Goal: Transaction & Acquisition: Purchase product/service

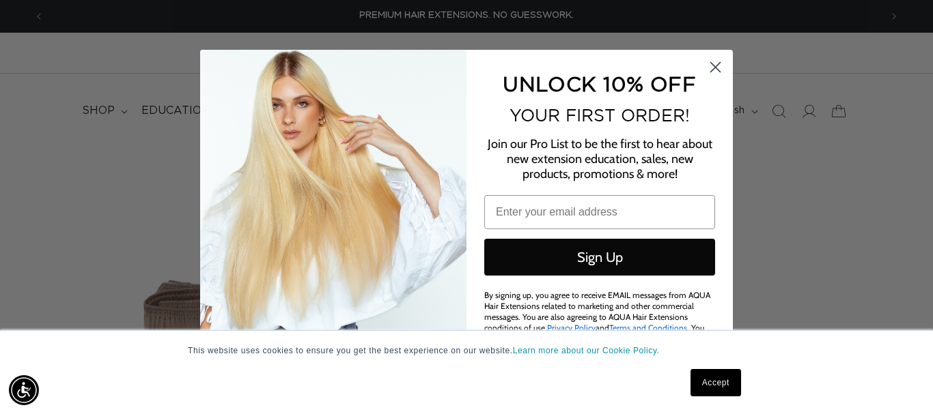
click at [719, 69] on circle "Close dialog" at bounding box center [715, 67] width 23 height 23
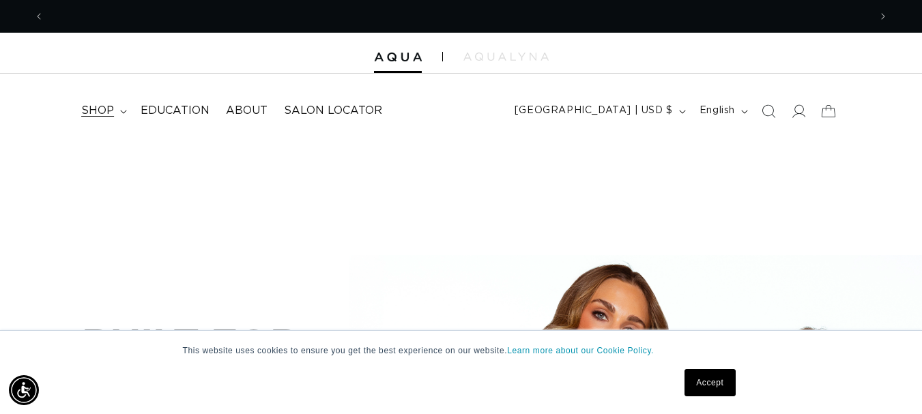
scroll to position [0, 825]
click at [102, 117] on span "shop" at bounding box center [97, 111] width 33 height 14
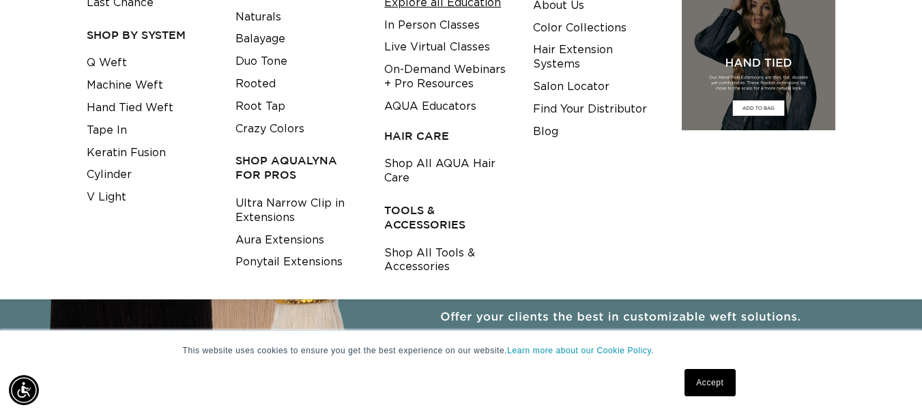
scroll to position [0, 0]
click at [420, 268] on link "Shop All Tools & Accessories" at bounding box center [448, 260] width 128 height 37
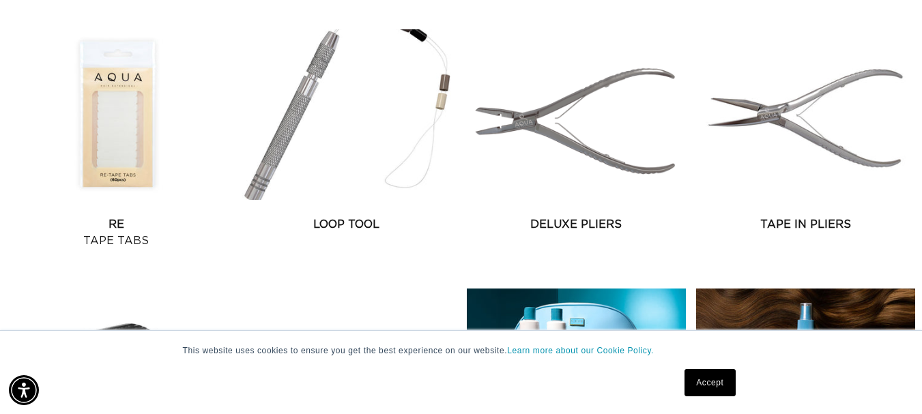
scroll to position [0, 825]
click at [106, 216] on link "Re Tape Tabs" at bounding box center [116, 232] width 219 height 33
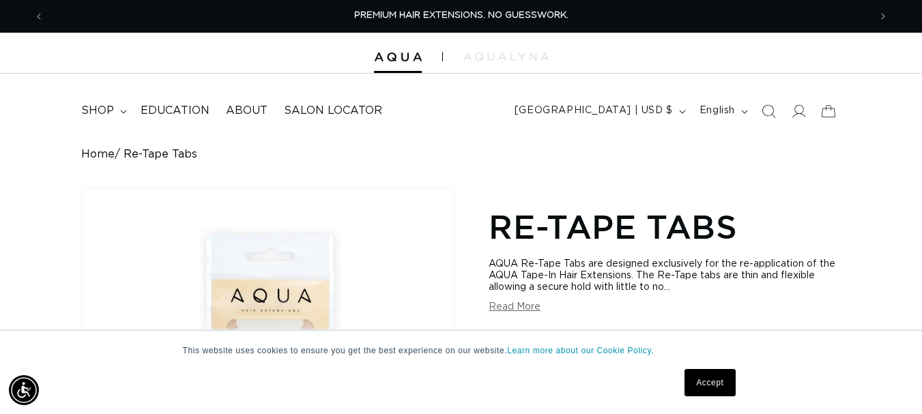
click at [720, 374] on link "Accept" at bounding box center [710, 382] width 51 height 27
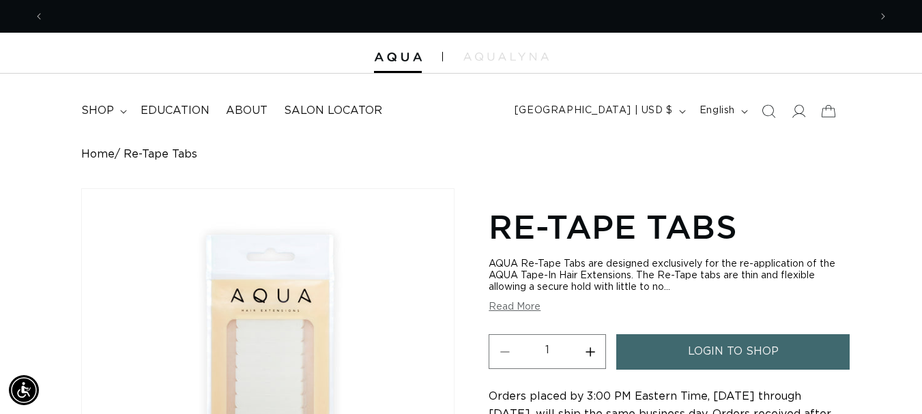
scroll to position [0, 825]
click at [593, 352] on button "Increase quantity for Re-Tape Tabs" at bounding box center [590, 352] width 31 height 35
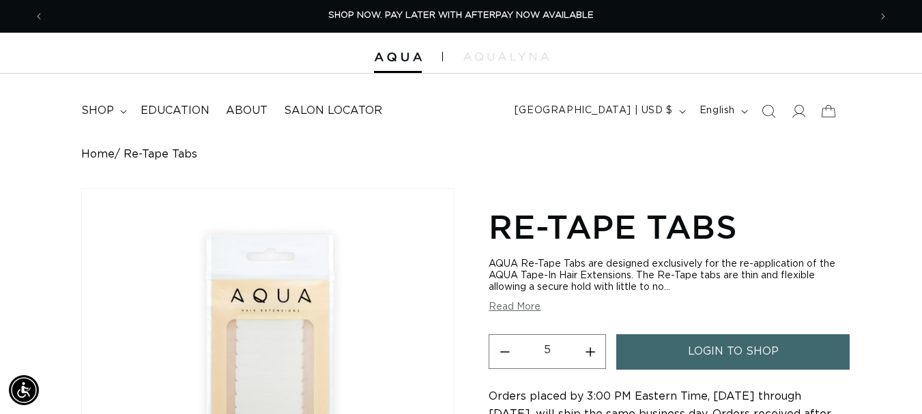
click at [593, 352] on button "Increase quantity for Re-Tape Tabs" at bounding box center [590, 352] width 31 height 35
type input "6"
click at [704, 355] on span "login to shop" at bounding box center [733, 352] width 91 height 35
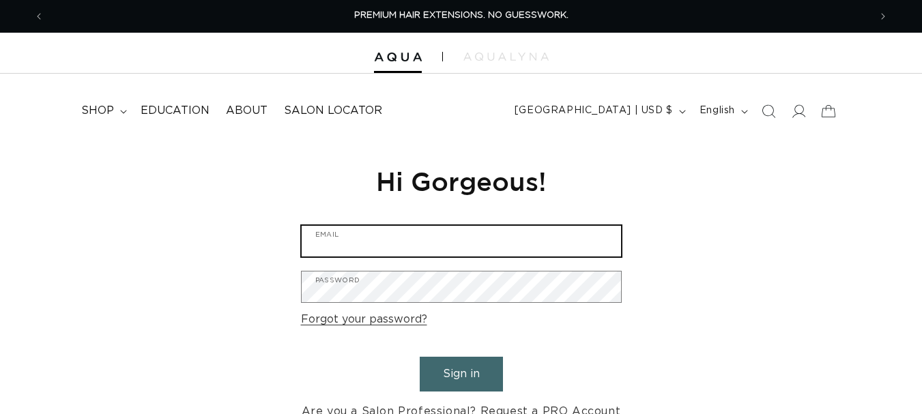
type input "salonbellabeauty27@gmail.com"
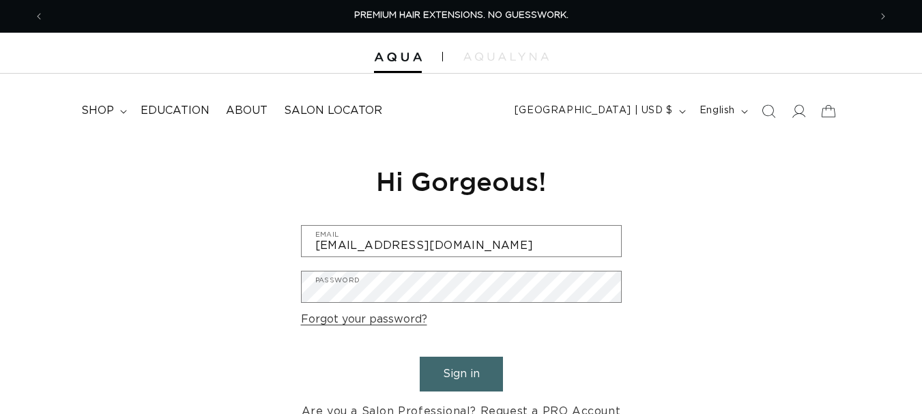
click at [454, 377] on button "Sign in" at bounding box center [461, 374] width 83 height 35
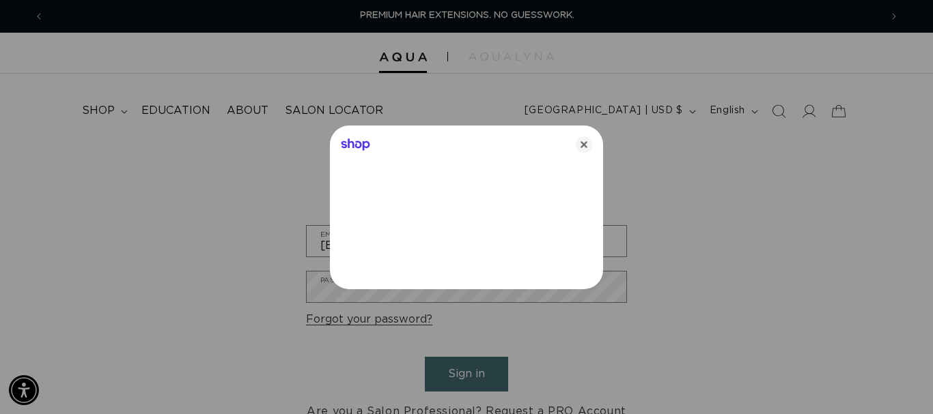
scroll to position [0, 836]
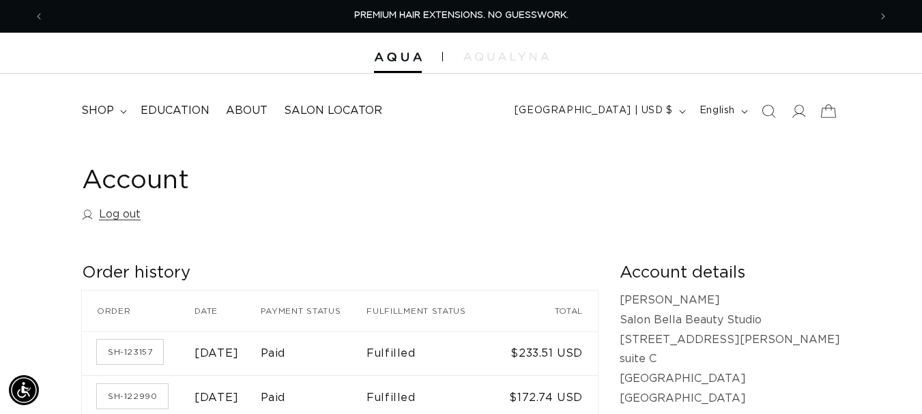
click at [823, 115] on icon at bounding box center [828, 111] width 32 height 32
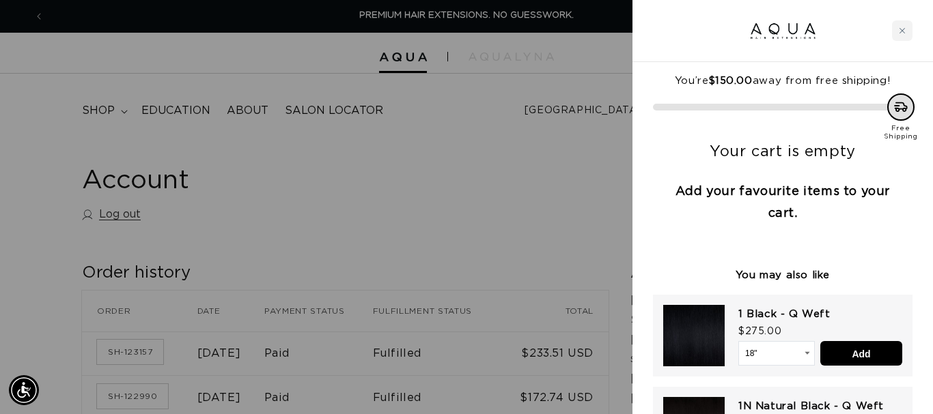
click at [546, 226] on div at bounding box center [466, 207] width 933 height 414
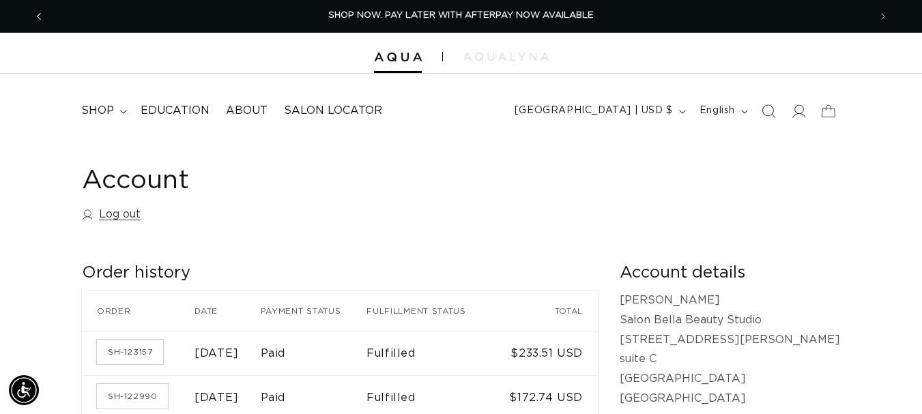
click at [40, 20] on icon "Previous announcement" at bounding box center [39, 16] width 5 height 15
click at [522, 61] on img at bounding box center [506, 57] width 85 height 8
click at [102, 110] on span "shop" at bounding box center [97, 111] width 33 height 14
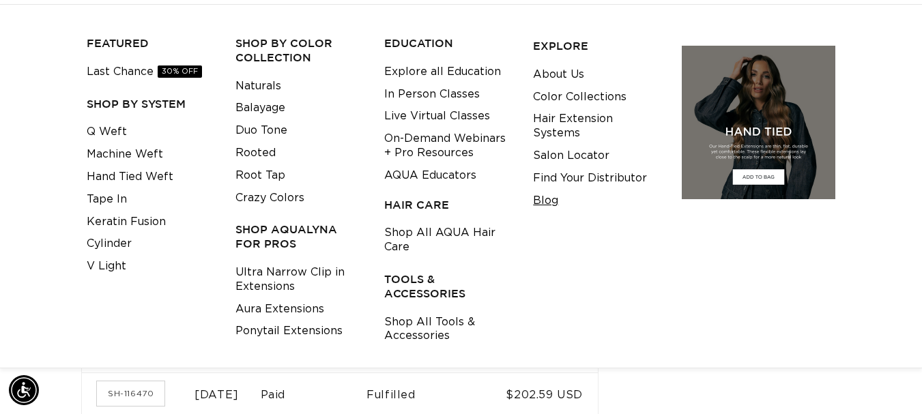
scroll to position [137, 0]
click at [453, 330] on link "Shop All Tools & Accessories" at bounding box center [448, 329] width 128 height 37
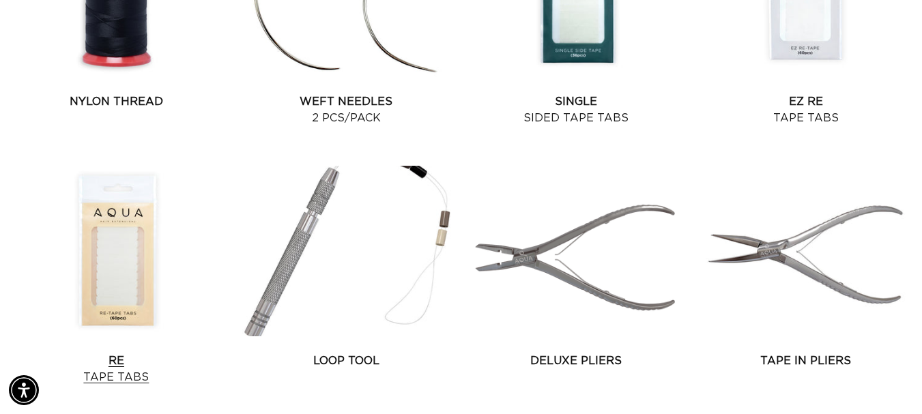
scroll to position [0, 1651]
click at [124, 353] on link "Re Tape Tabs" at bounding box center [116, 369] width 219 height 33
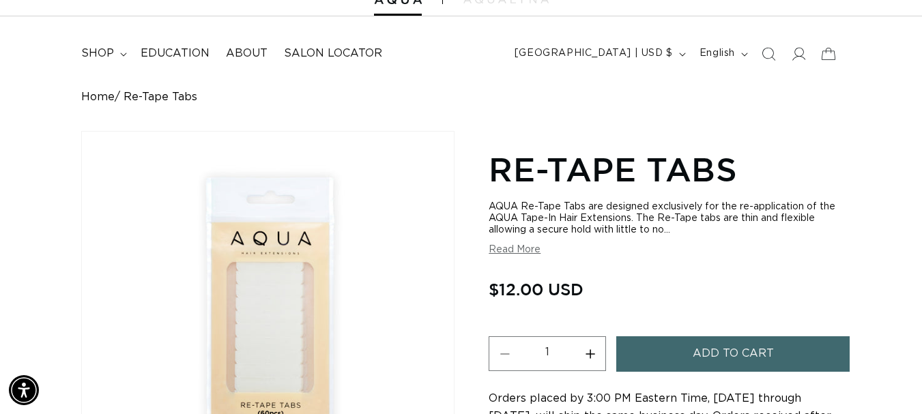
scroll to position [137, 0]
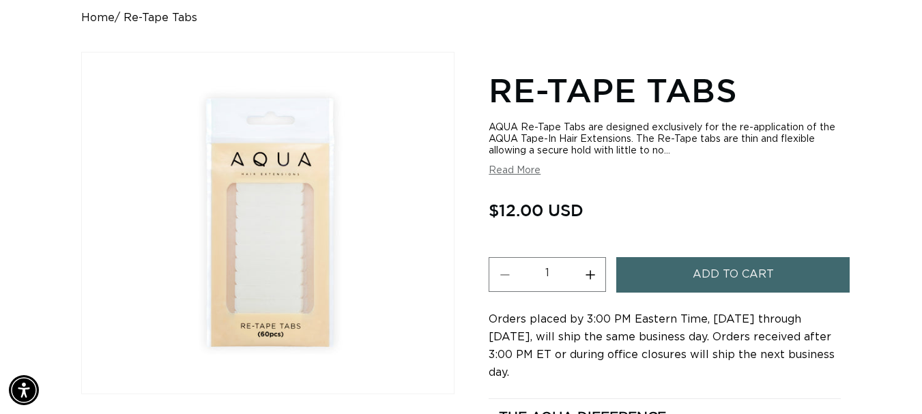
click at [586, 281] on button "Increase quantity for Re-Tape Tabs" at bounding box center [590, 274] width 31 height 35
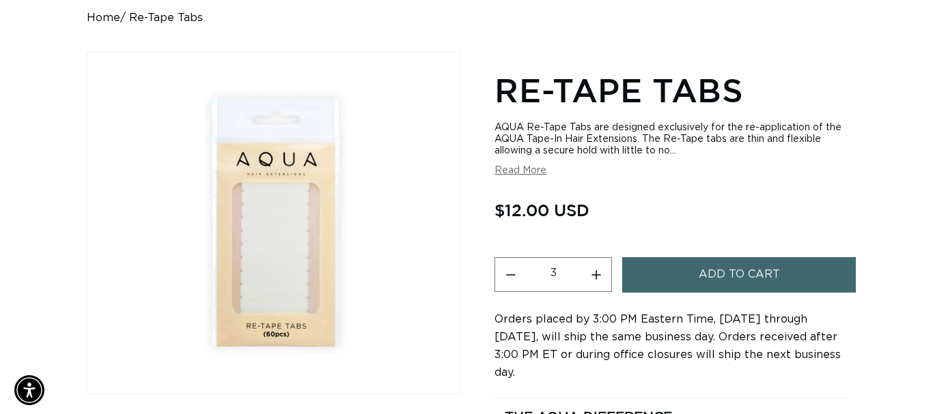
scroll to position [0, 1651]
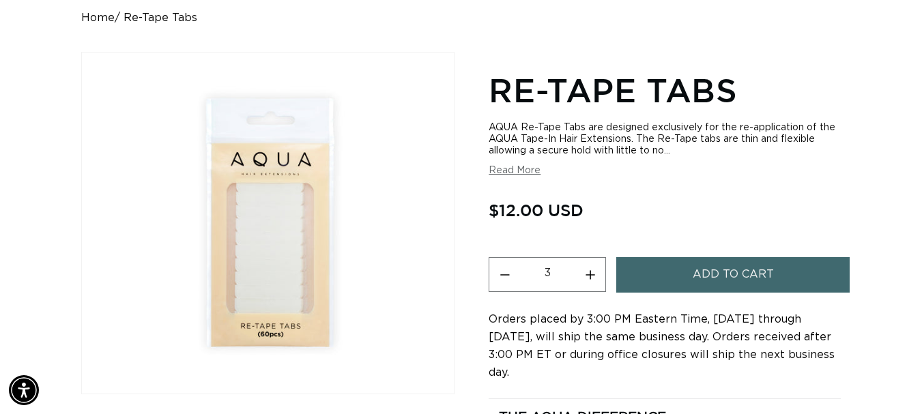
click at [586, 281] on button "Increase quantity for Re-Tape Tabs" at bounding box center [590, 274] width 31 height 35
type input "5"
click at [691, 267] on button "Add to cart" at bounding box center [732, 274] width 233 height 35
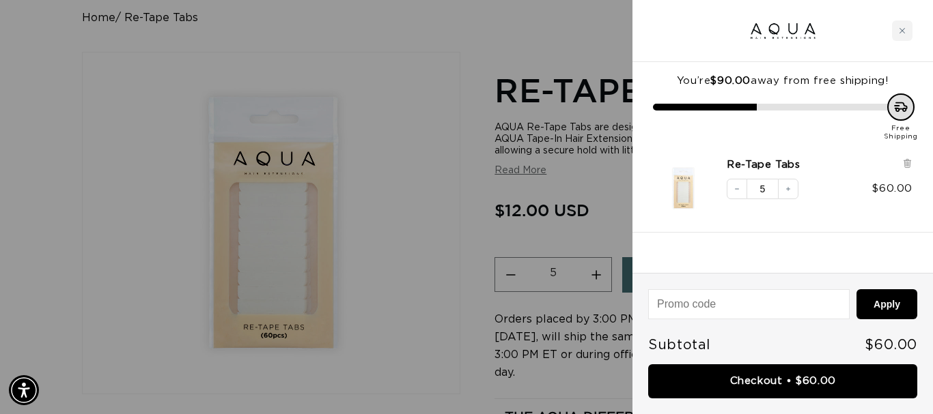
scroll to position [0, 0]
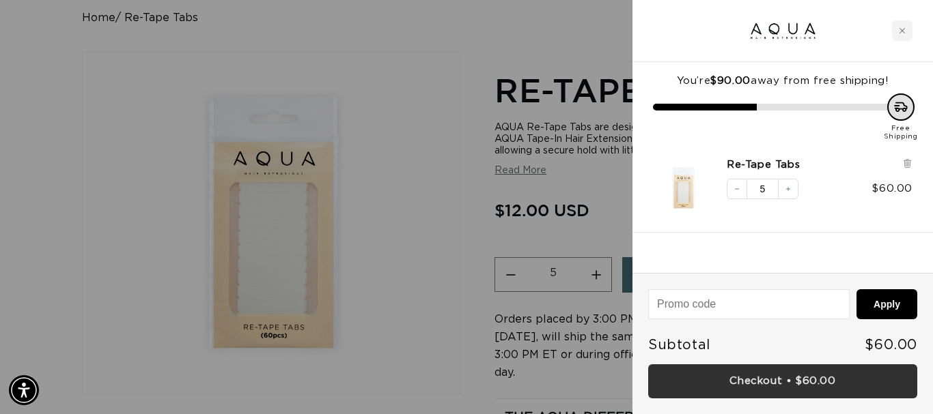
click at [729, 384] on link "Checkout • $60.00" at bounding box center [782, 382] width 269 height 35
